Goal: Task Accomplishment & Management: Manage account settings

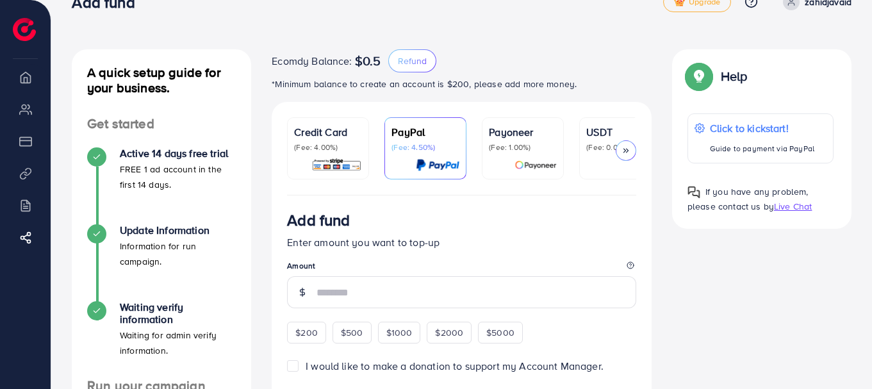
scroll to position [29, 0]
click at [95, 234] on icon at bounding box center [96, 234] width 9 height 9
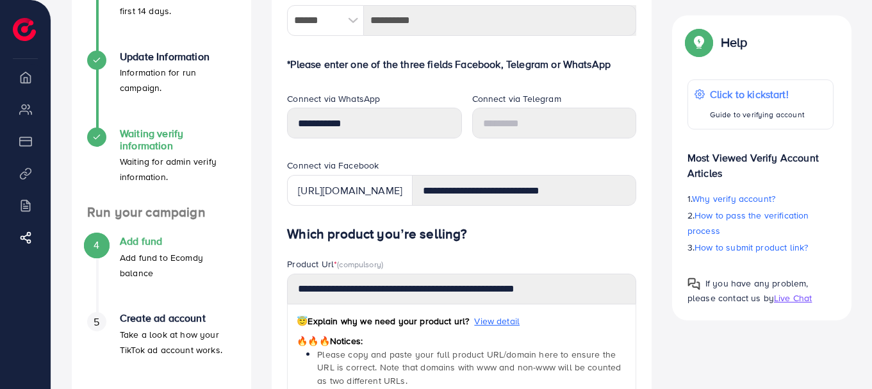
scroll to position [203, 0]
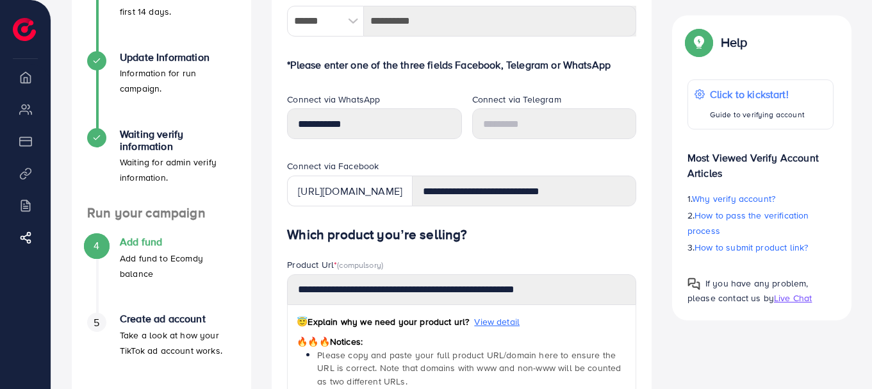
click at [102, 250] on div "4" at bounding box center [96, 245] width 19 height 19
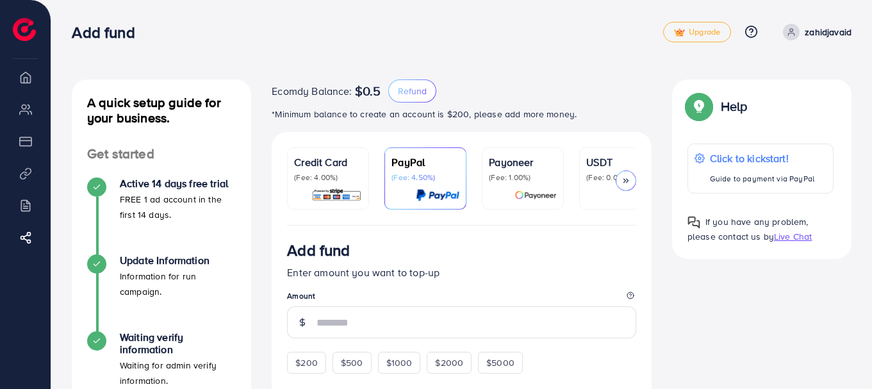
click at [791, 31] on icon at bounding box center [791, 32] width 9 height 9
click at [342, 194] on img at bounding box center [336, 195] width 51 height 15
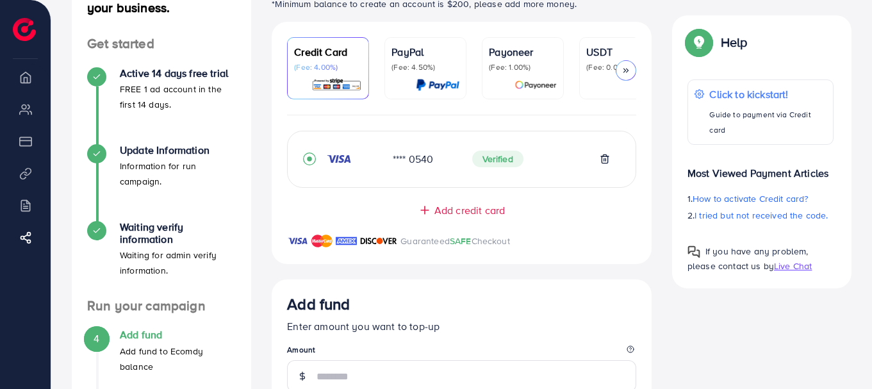
scroll to position [111, 0]
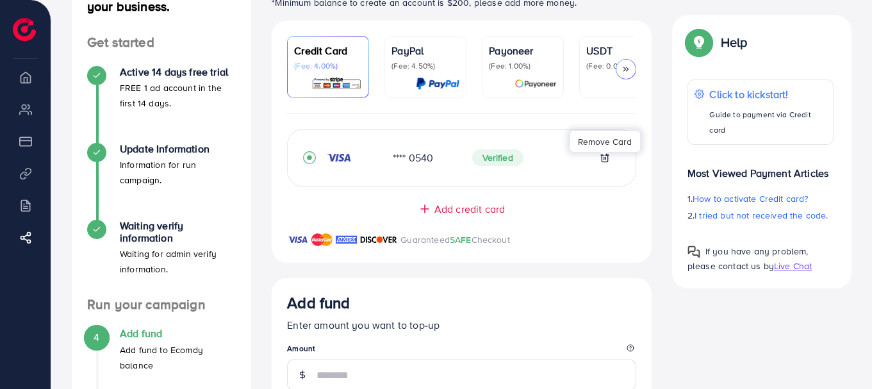
click at [600, 163] on icon at bounding box center [605, 157] width 10 height 10
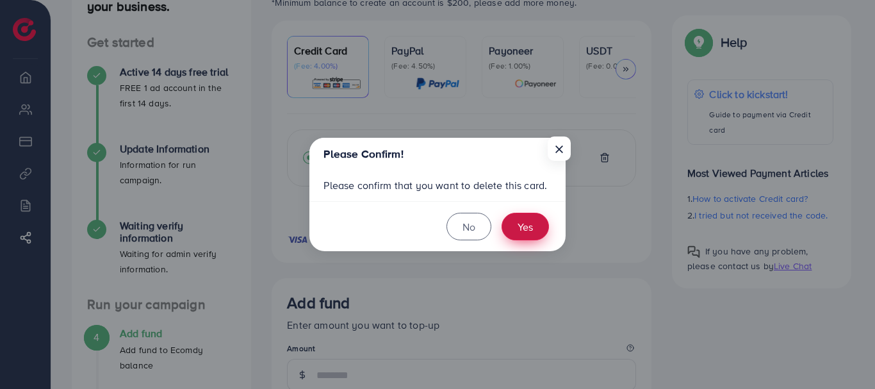
click at [521, 226] on button "Yes" at bounding box center [525, 227] width 47 height 28
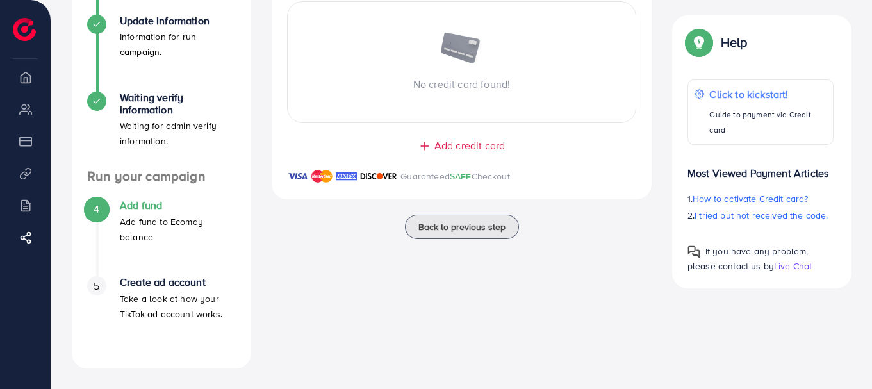
scroll to position [0, 0]
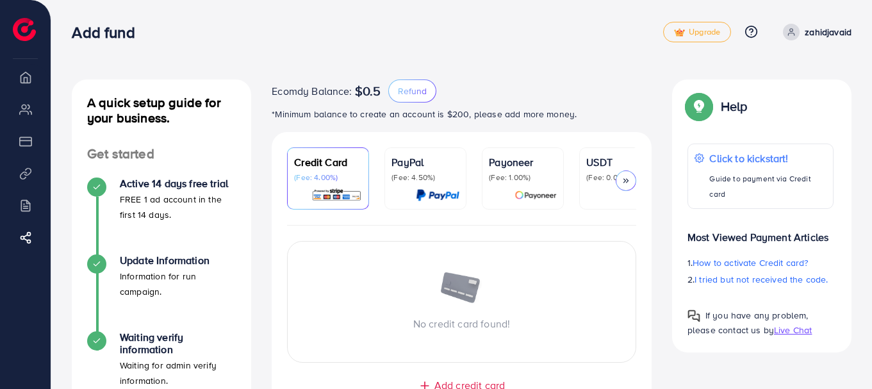
click at [790, 37] on span at bounding box center [791, 32] width 17 height 17
click at [780, 78] on span "Log out" at bounding box center [774, 76] width 35 height 15
